Goal: Task Accomplishment & Management: Use online tool/utility

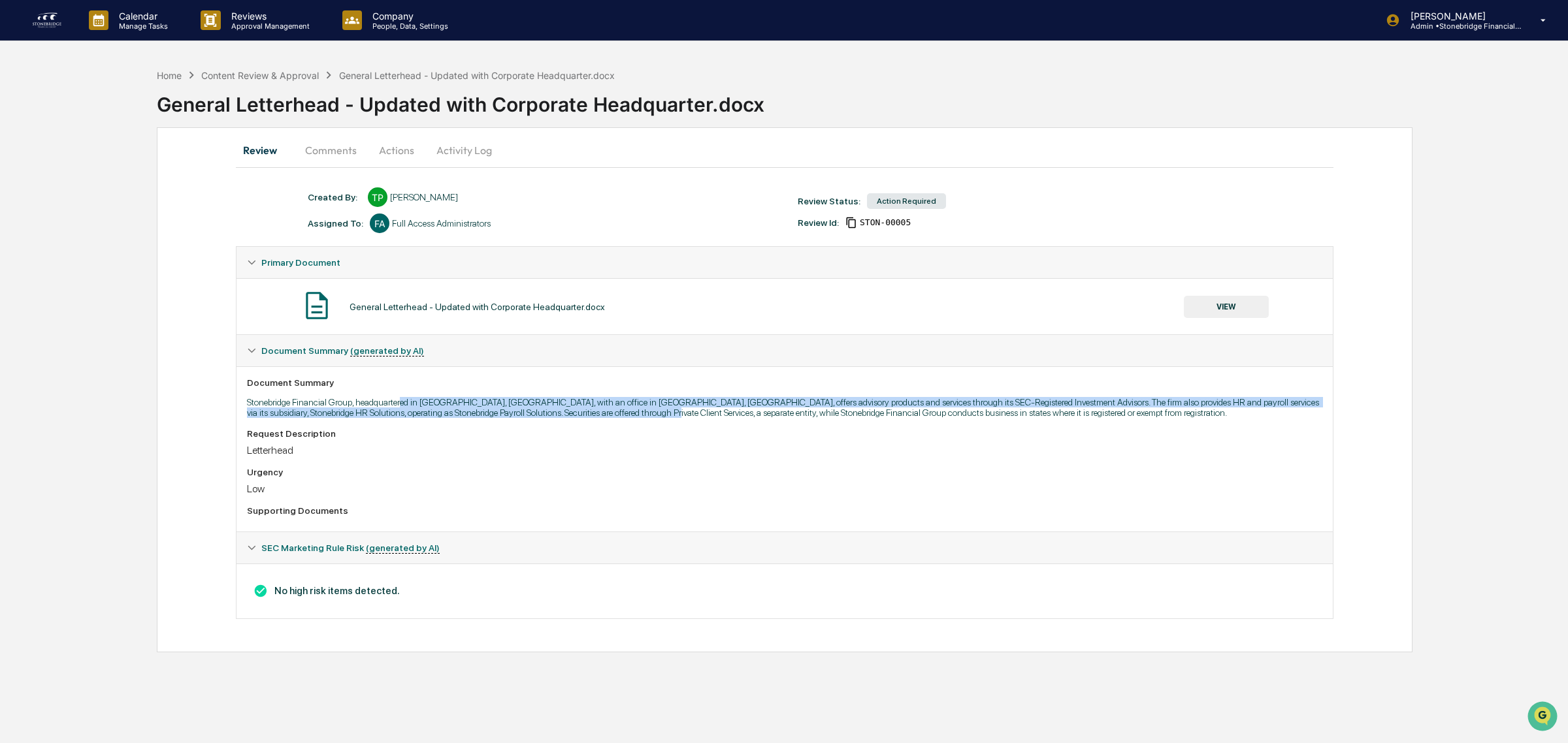
drag, startPoint x: 406, startPoint y: 403, endPoint x: 628, endPoint y: 413, distance: 222.2
click at [628, 413] on p "Stonebridge Financial Group, headquartered in [GEOGRAPHIC_DATA], [GEOGRAPHIC_DA…" at bounding box center [785, 407] width 1075 height 21
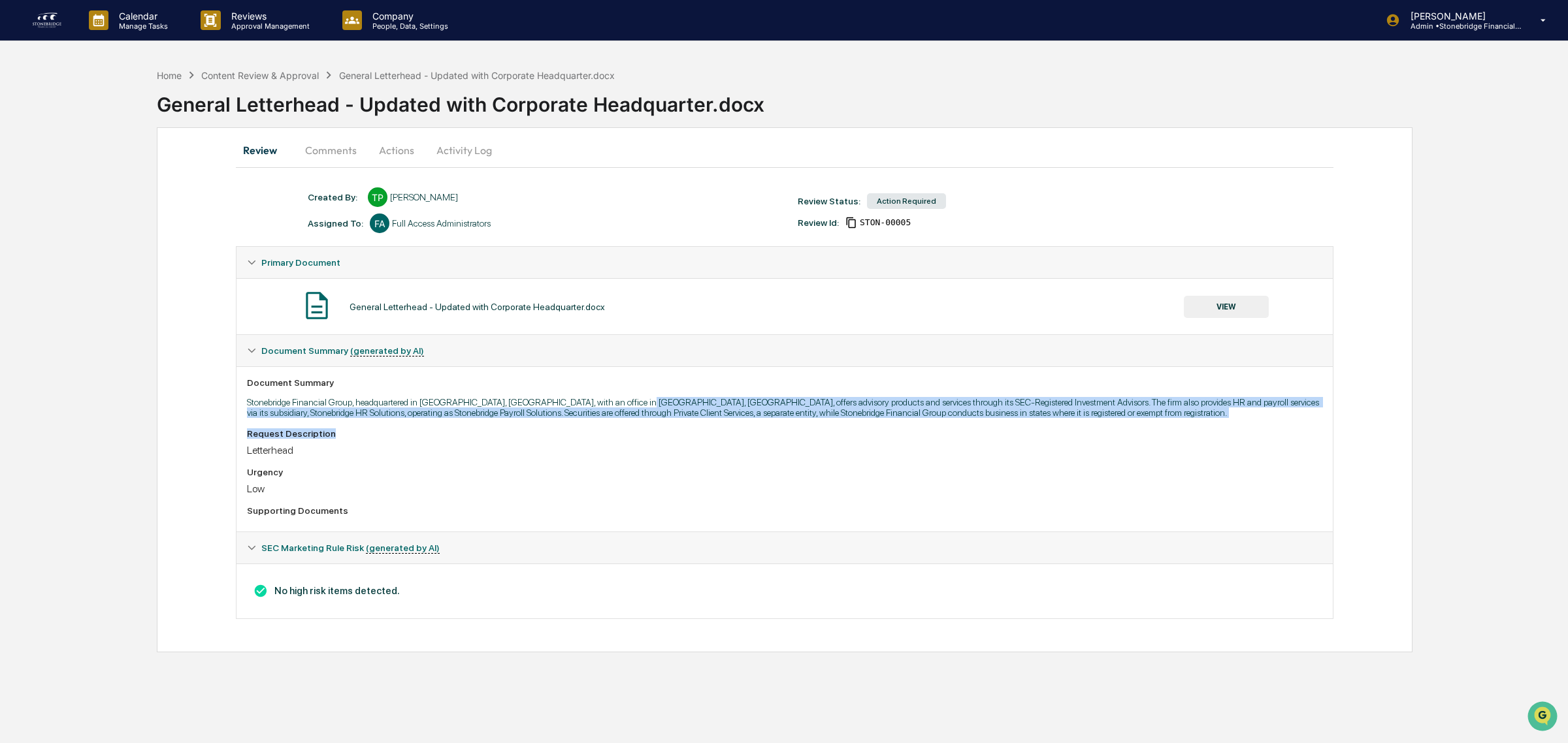
drag, startPoint x: 619, startPoint y: 410, endPoint x: 647, endPoint y: 370, distance: 48.8
click at [896, 431] on div "Document Summary Stonebridge Financial Group, headquartered in [GEOGRAPHIC_DATA…" at bounding box center [785, 448] width 1096 height 165
click at [481, 148] on button "Activity Log" at bounding box center [464, 150] width 76 height 31
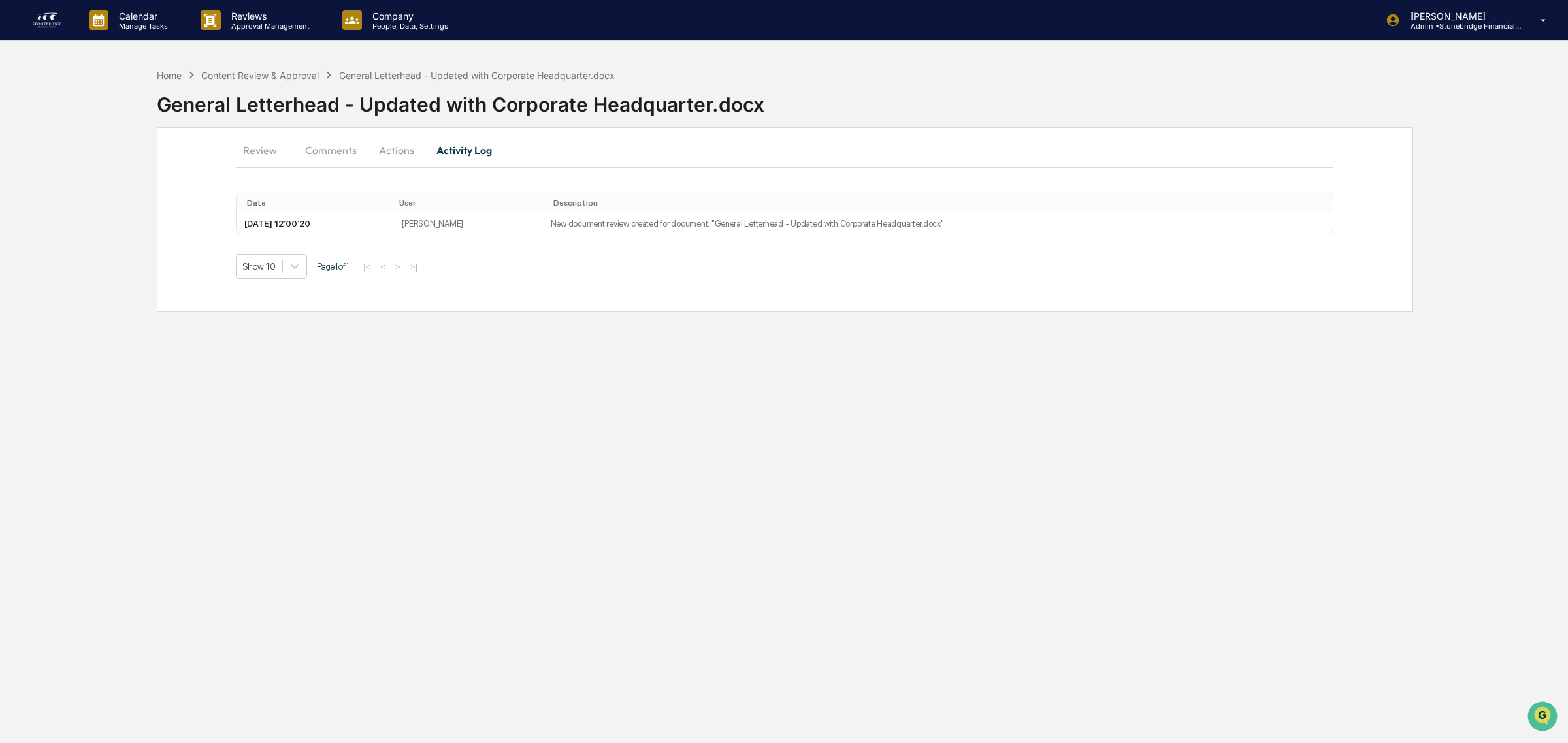
click at [392, 155] on button "Actions" at bounding box center [397, 150] width 59 height 31
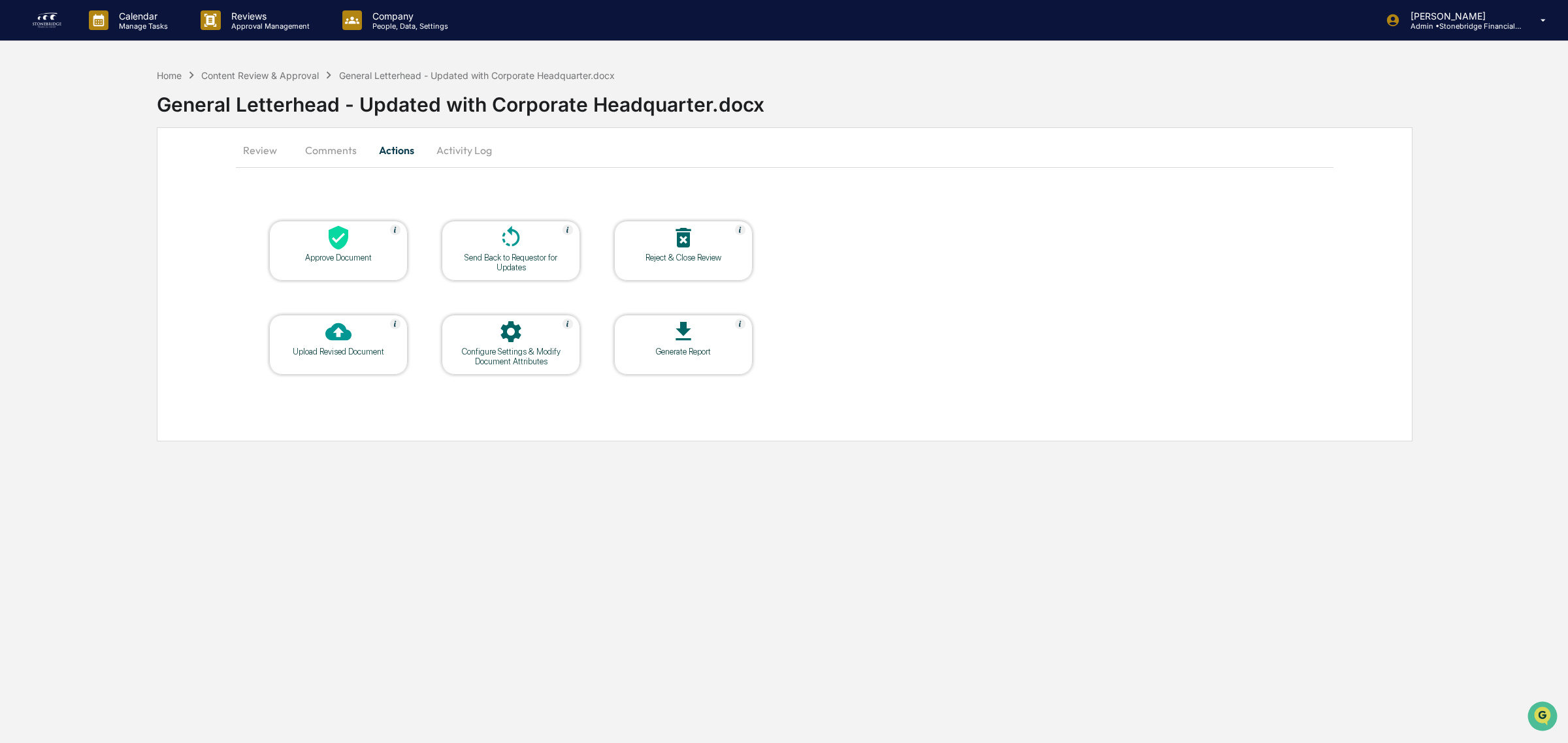
click at [348, 244] on icon at bounding box center [338, 238] width 26 height 26
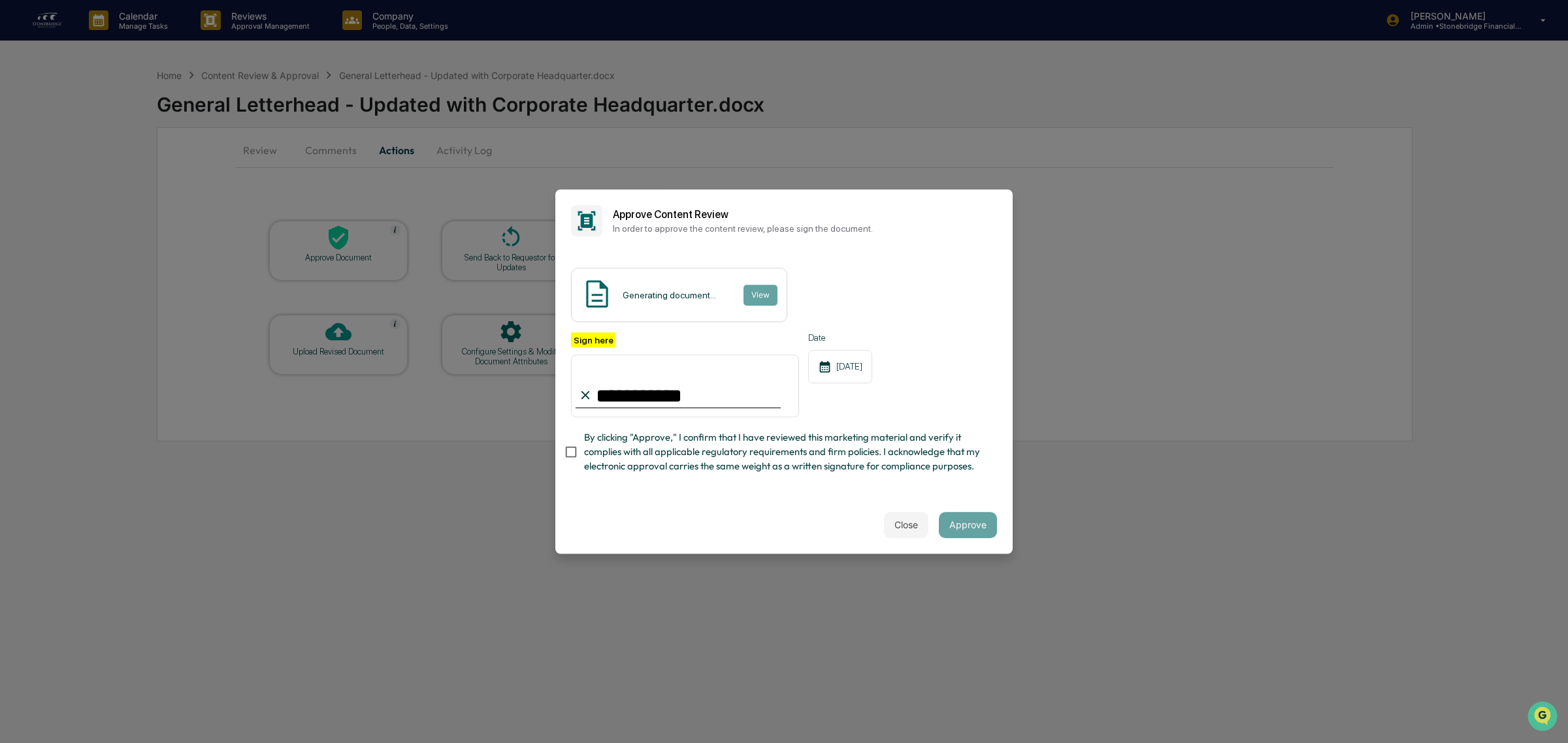
type input "**********"
click at [602, 466] on span "By clicking "Approve," I confirm that I have reviewed this marketing material a…" at bounding box center [785, 452] width 402 height 44
click at [822, 269] on div "Generating document... View" at bounding box center [783, 295] width 426 height 54
click at [749, 292] on button "View" at bounding box center [759, 295] width 34 height 21
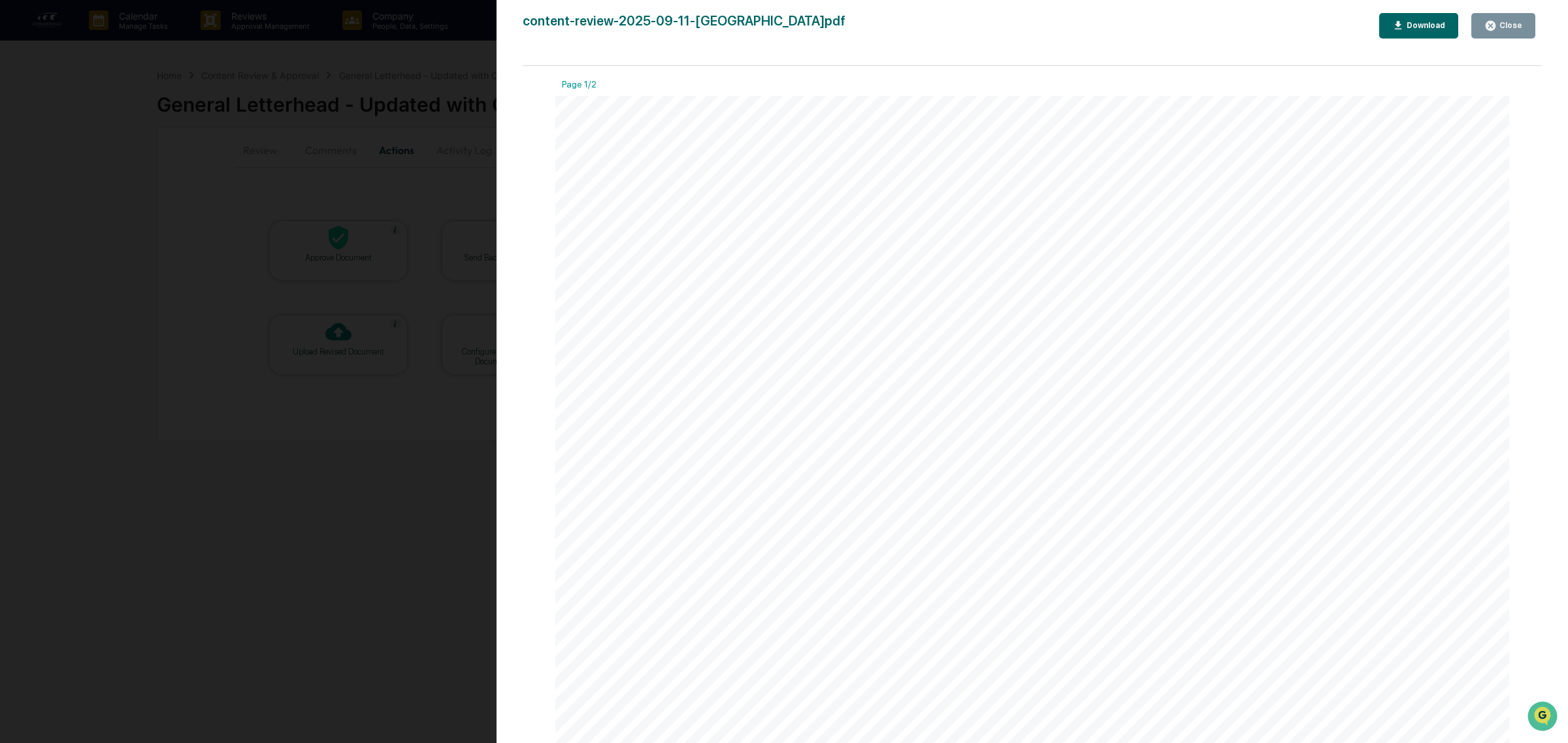
click at [1504, 30] on div "Close" at bounding box center [1503, 26] width 38 height 12
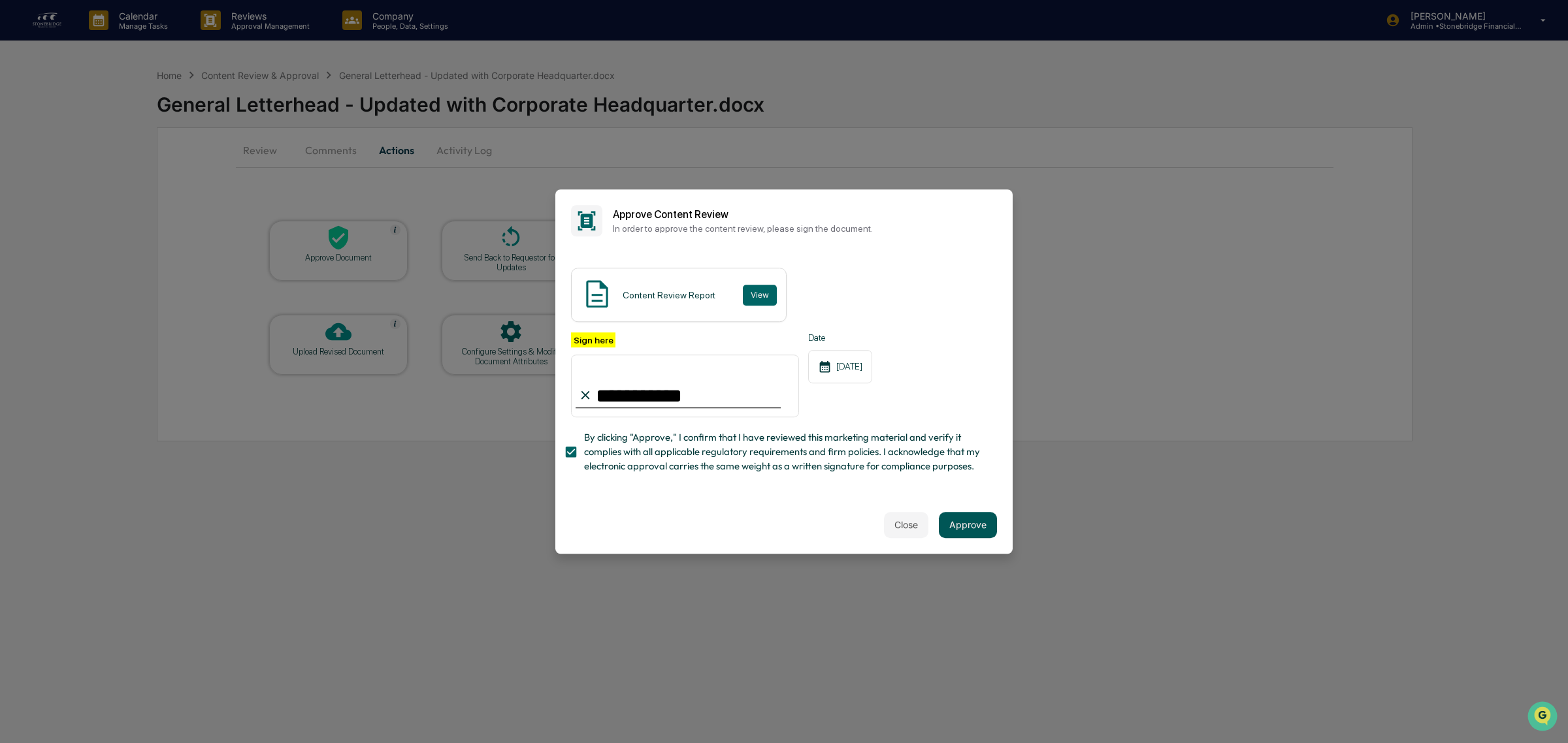
click at [991, 537] on button "Approve" at bounding box center [967, 524] width 58 height 26
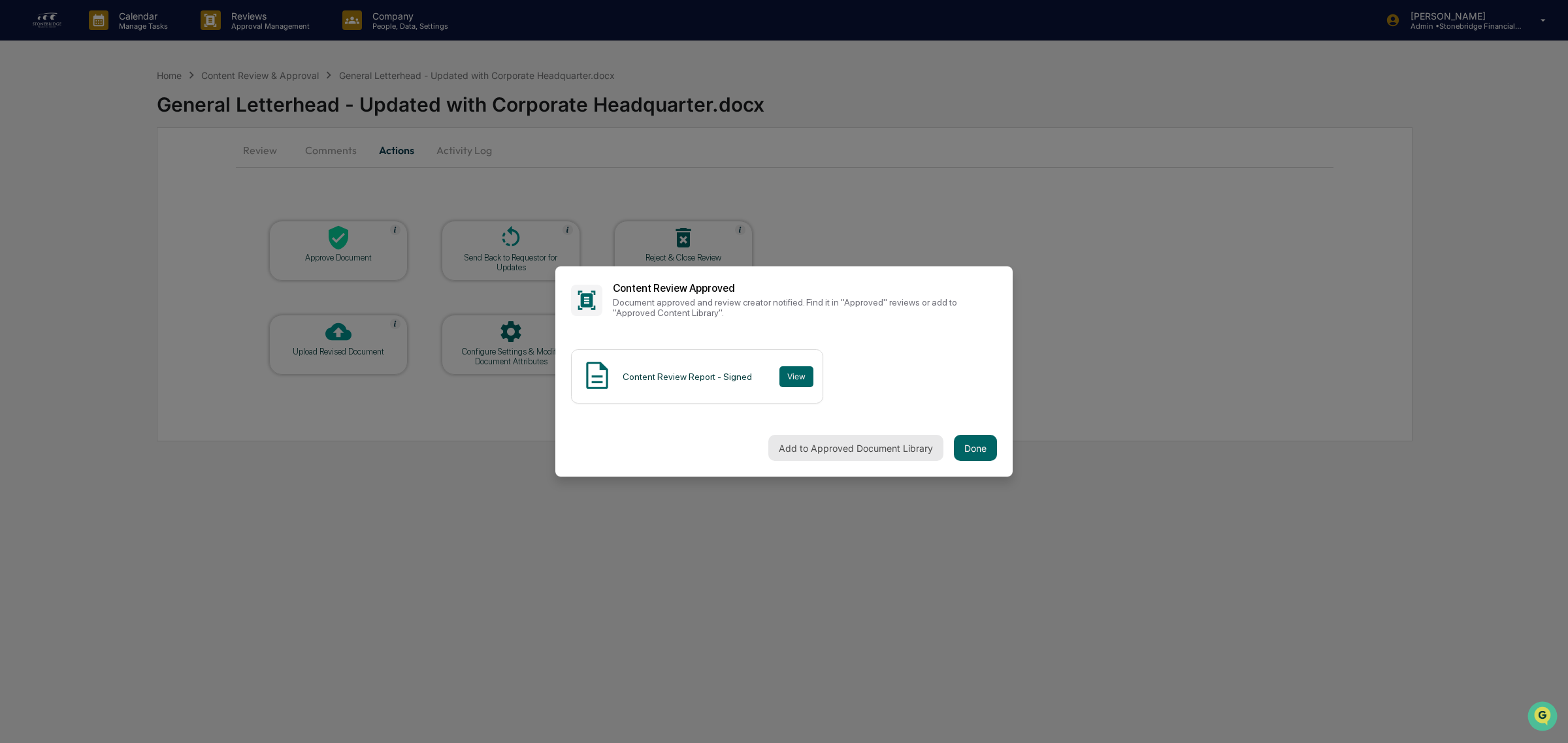
click at [923, 457] on button "Add to Approved Document Library" at bounding box center [856, 448] width 175 height 26
click at [987, 450] on button "Done" at bounding box center [975, 448] width 43 height 26
